Goal: Transaction & Acquisition: Purchase product/service

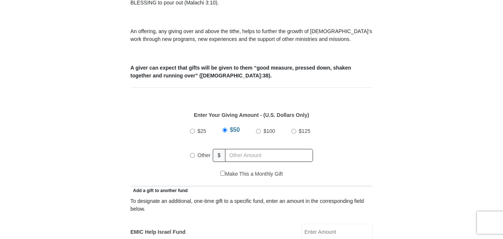
scroll to position [298, 0]
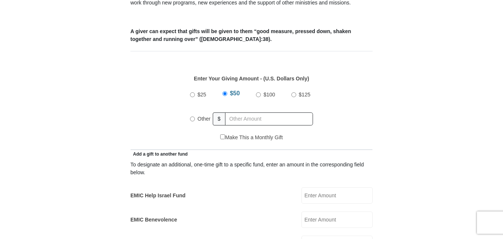
click at [258, 92] on input "$100" at bounding box center [258, 94] width 5 height 5
radio input "true"
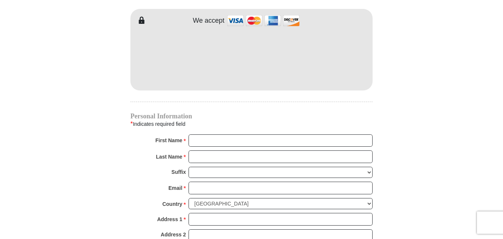
scroll to position [670, 0]
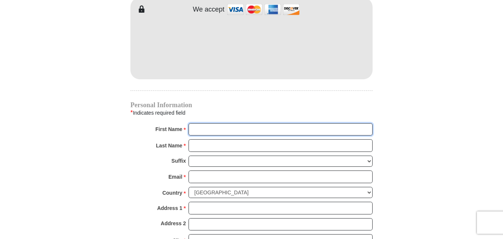
click at [251, 123] on input "First Name *" at bounding box center [280, 129] width 184 height 13
type input "[PERSON_NAME]"
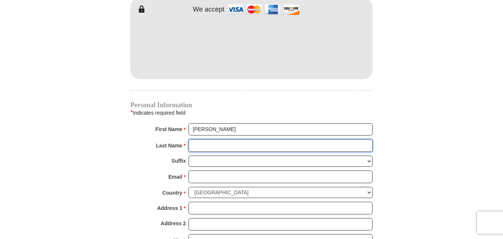
type input "[PERSON_NAME]"
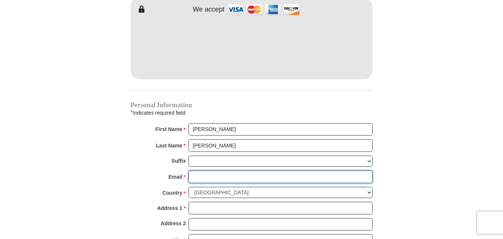
type input "[EMAIL_ADDRESS][DOMAIN_NAME]"
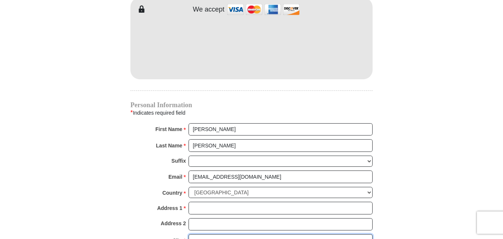
type input "El mirage"
type input "85335"
type input "6237766092"
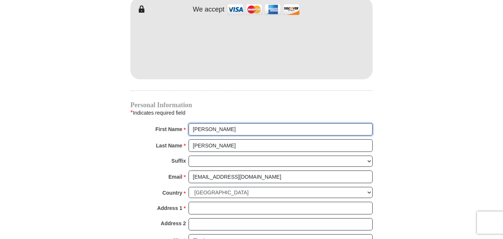
radio input "true"
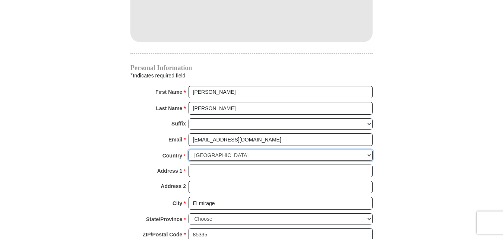
click at [242, 150] on select "[GEOGRAPHIC_DATA] [GEOGRAPHIC_DATA] [GEOGRAPHIC_DATA] [GEOGRAPHIC_DATA] [GEOGRA…" at bounding box center [280, 156] width 184 height 12
click at [188, 150] on select "[GEOGRAPHIC_DATA] [GEOGRAPHIC_DATA] [GEOGRAPHIC_DATA] [GEOGRAPHIC_DATA] [GEOGRA…" at bounding box center [280, 156] width 184 height 12
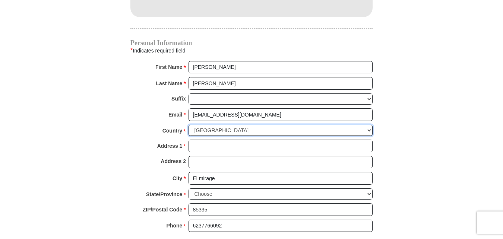
scroll to position [745, 0]
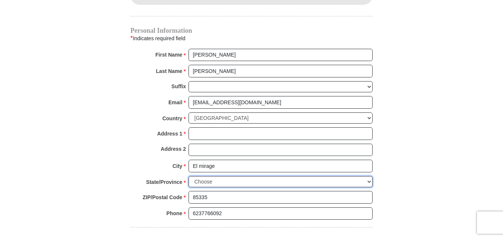
click at [260, 176] on select "Choose [US_STATE] [US_STATE] [US_STATE] [US_STATE] [US_STATE] Armed Forces Amer…" at bounding box center [280, 182] width 184 height 12
select select "AZ"
click at [188, 176] on select "Choose [US_STATE] [US_STATE] [US_STATE] [US_STATE] [US_STATE] Armed Forces Amer…" at bounding box center [280, 182] width 184 height 12
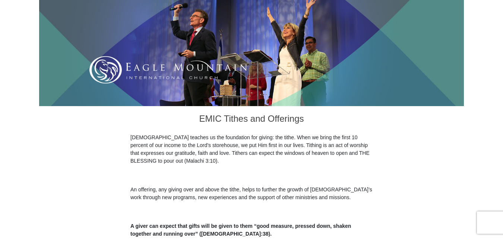
scroll to position [223, 0]
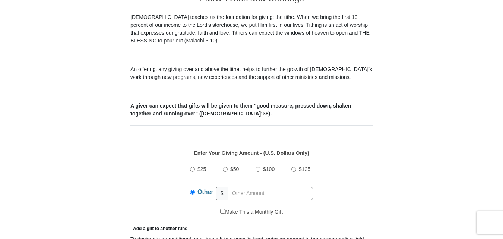
click at [257, 167] on input "$100" at bounding box center [257, 169] width 5 height 5
radio input "true"
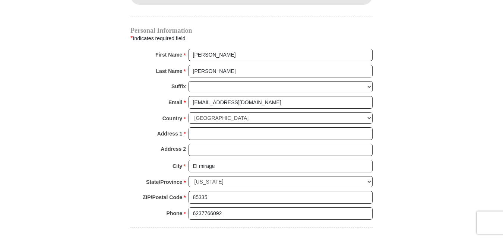
scroll to position [894, 0]
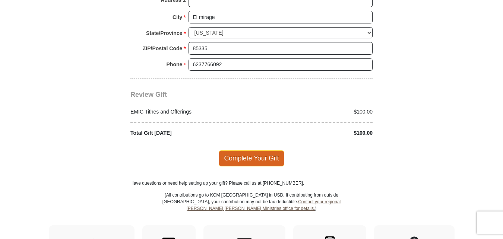
click at [256, 150] on span "Complete Your Gift" at bounding box center [252, 158] width 66 height 16
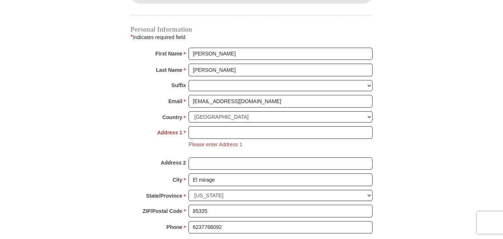
scroll to position [746, 0]
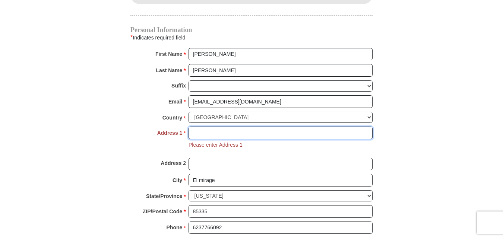
click at [199, 127] on input "Address 1 *" at bounding box center [280, 133] width 184 height 13
type input "[STREET_ADDRESS]"
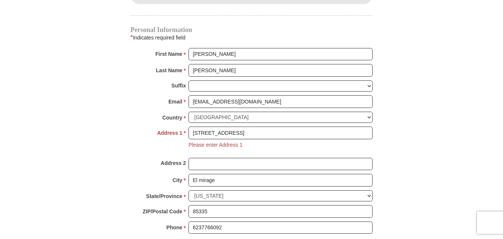
type input "200"
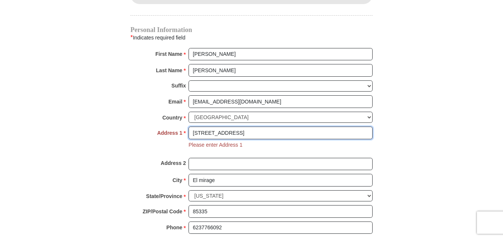
radio input "true"
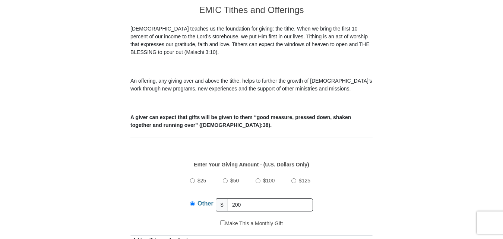
scroll to position [224, 0]
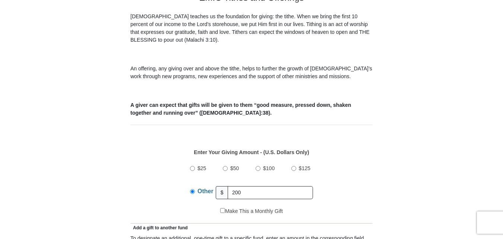
click at [194, 189] on input "Other" at bounding box center [192, 191] width 5 height 5
drag, startPoint x: 234, startPoint y: 184, endPoint x: 220, endPoint y: 186, distance: 13.9
click at [220, 186] on div "Other $ 200" at bounding box center [251, 192] width 123 height 19
click at [257, 166] on input "$100" at bounding box center [257, 168] width 5 height 5
radio input "true"
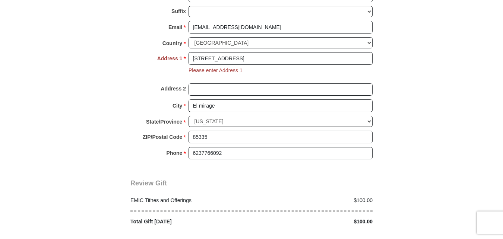
scroll to position [895, 0]
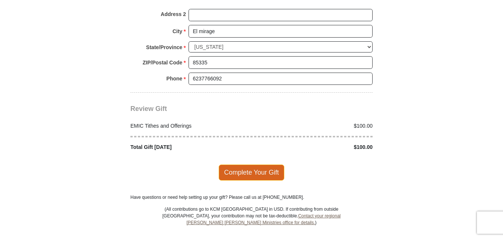
click at [248, 165] on span "Complete Your Gift" at bounding box center [252, 173] width 66 height 16
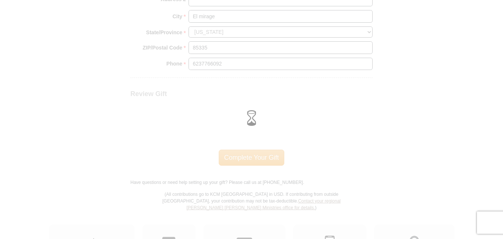
scroll to position [880, 0]
